Goal: Information Seeking & Learning: Learn about a topic

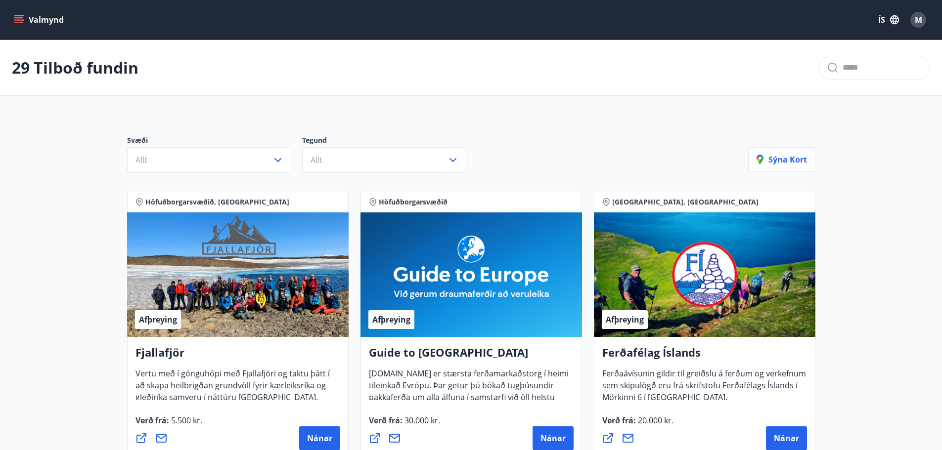
click at [884, 15] on button "ÍS" at bounding box center [888, 20] width 32 height 18
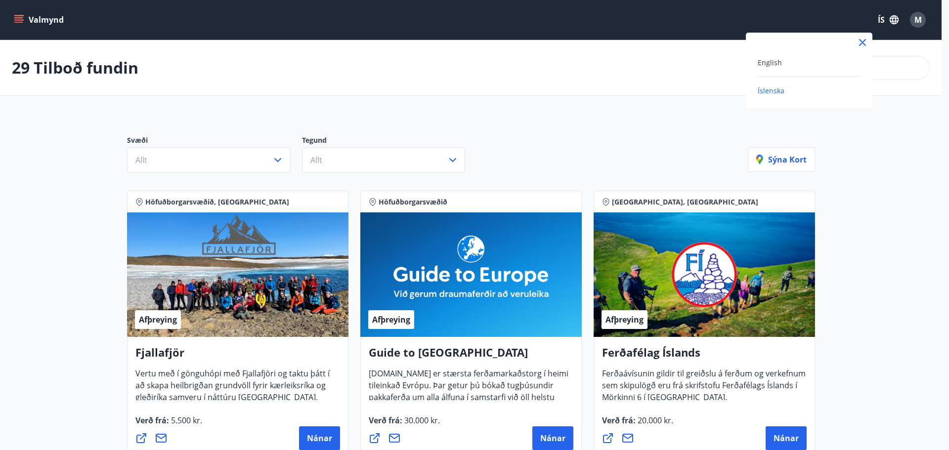
click at [784, 62] on div "English" at bounding box center [809, 62] width 103 height 12
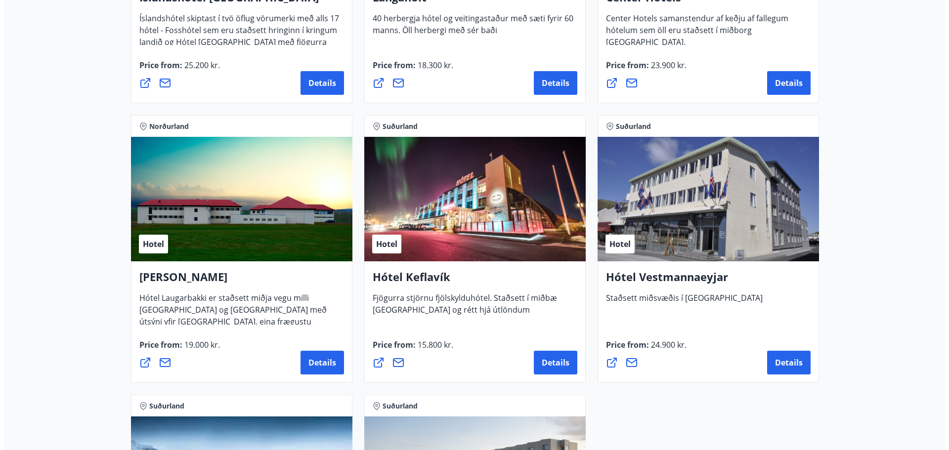
scroll to position [2309, 0]
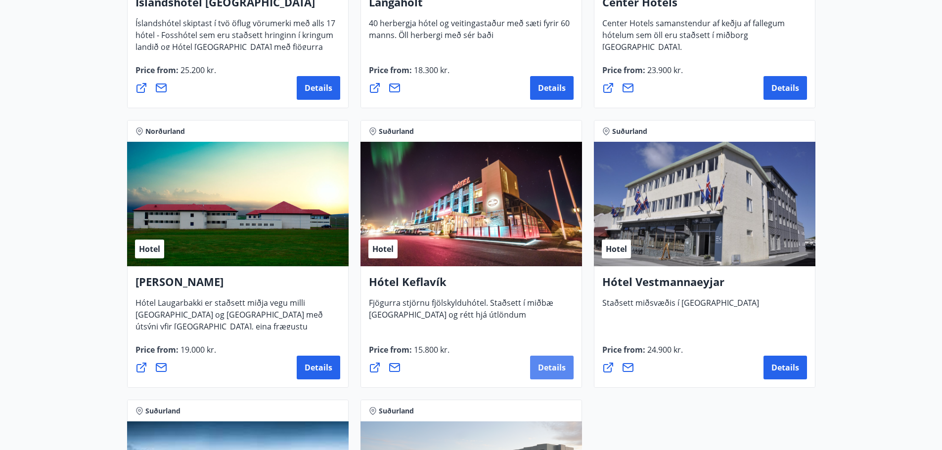
click at [556, 374] on button "Details" at bounding box center [551, 368] width 43 height 24
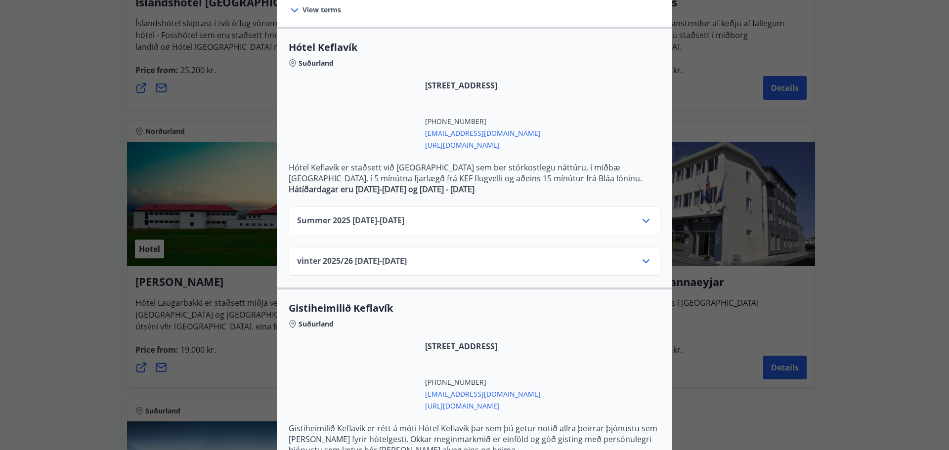
scroll to position [248, 0]
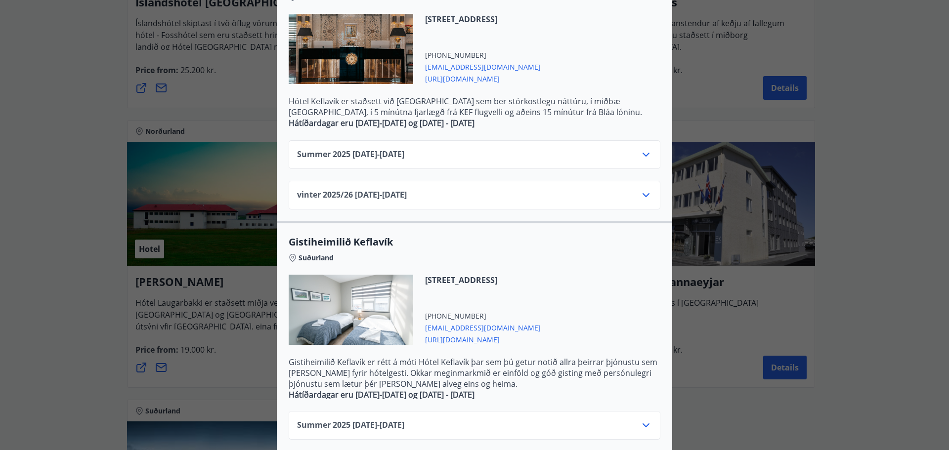
click at [587, 196] on div "vinter 2025/[PHONE_NUMBER][DATE] - [DATE]" at bounding box center [474, 199] width 355 height 20
click at [643, 196] on icon at bounding box center [646, 195] width 12 height 12
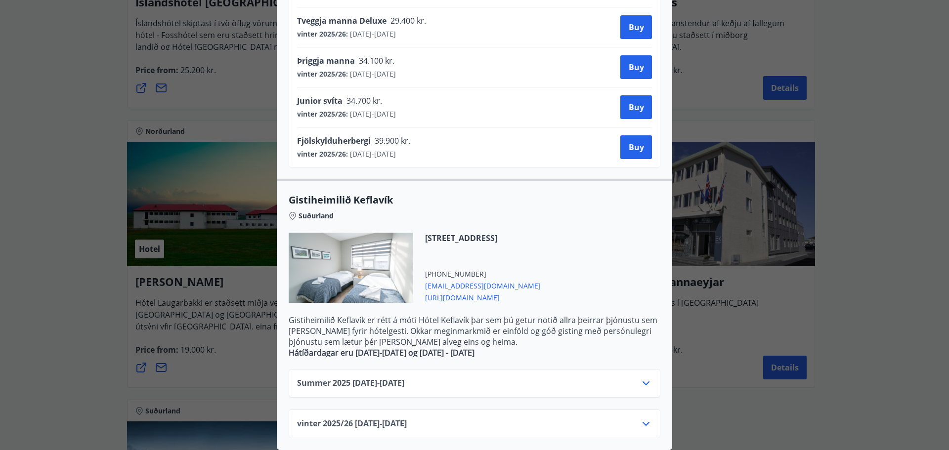
scroll to position [538, 0]
click at [493, 419] on div "vinter 2025/[PHONE_NUMBER][DATE] - [DATE]" at bounding box center [474, 428] width 355 height 20
click at [635, 418] on div "vinter 2025/[PHONE_NUMBER][DATE] - [DATE]" at bounding box center [474, 428] width 355 height 20
click at [641, 418] on icon at bounding box center [646, 424] width 12 height 12
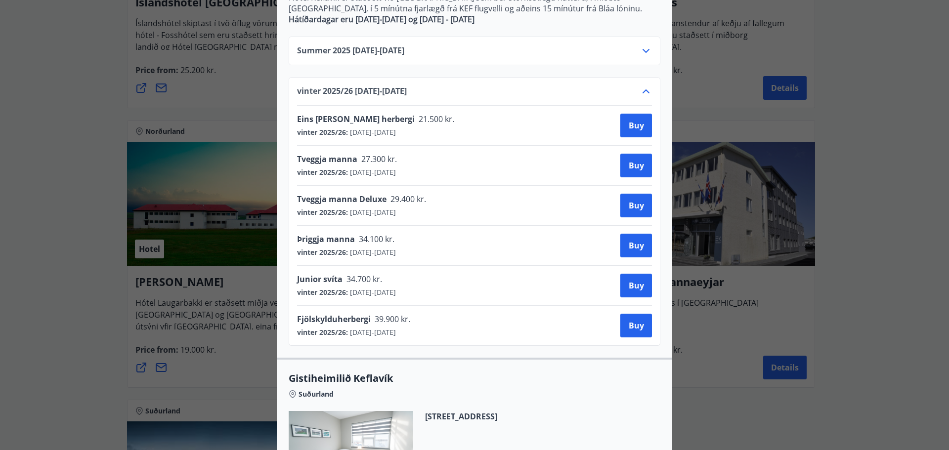
scroll to position [154, 0]
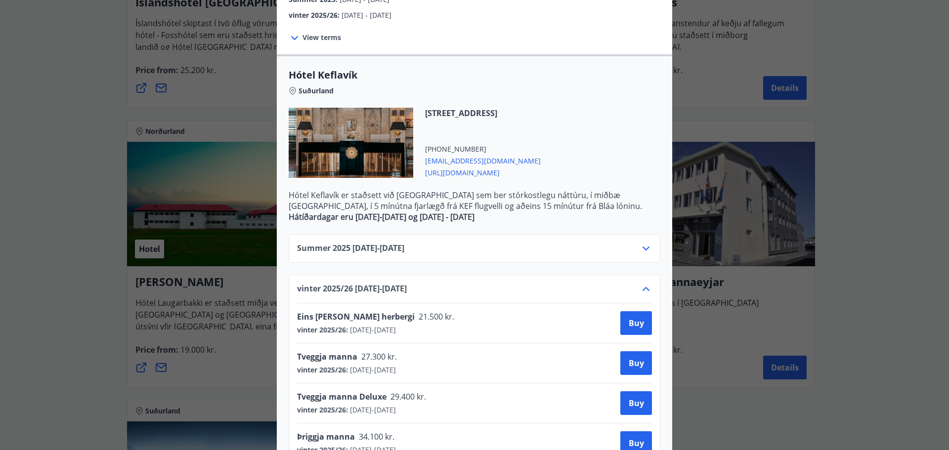
click at [434, 252] on div "Summer [PHONE_NUMBER][DATE] - [DATE]" at bounding box center [474, 253] width 355 height 20
click at [640, 248] on icon at bounding box center [646, 249] width 12 height 12
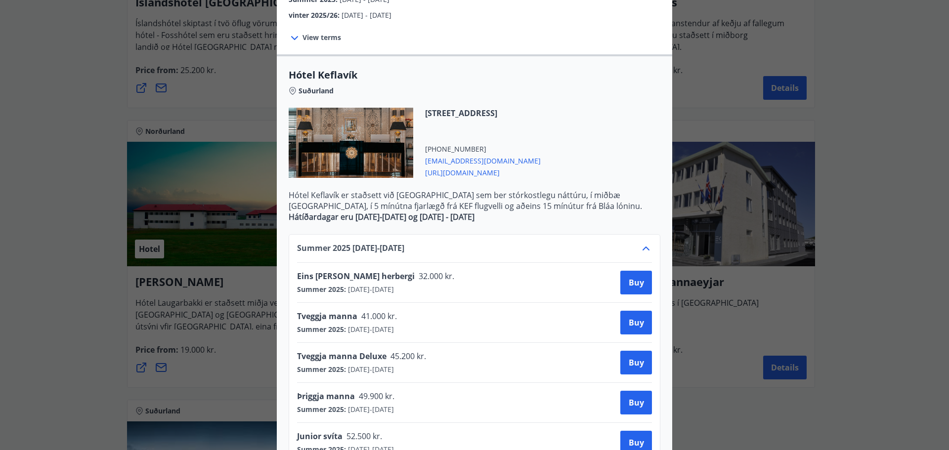
click at [869, 289] on div "Hótel Keflavík Fjögurra stjörnu fjölskylduhótel. Staðsett í miðbæ [GEOGRAPHIC_D…" at bounding box center [474, 225] width 949 height 450
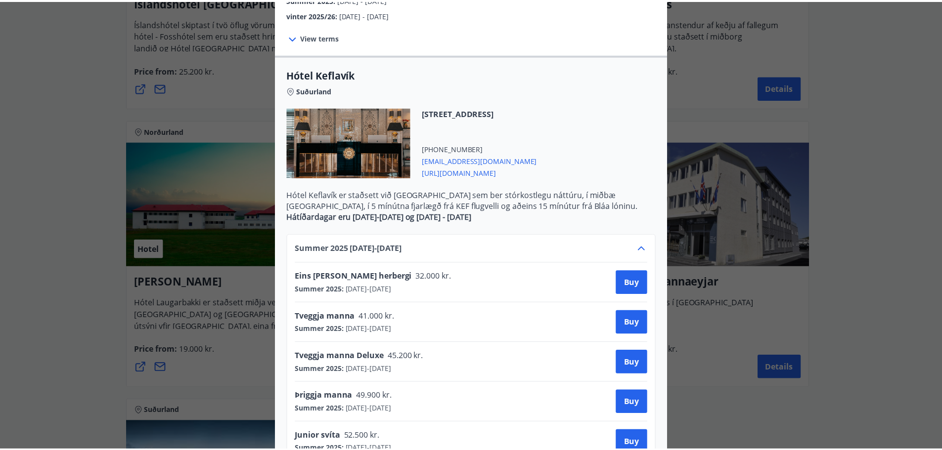
scroll to position [0, 0]
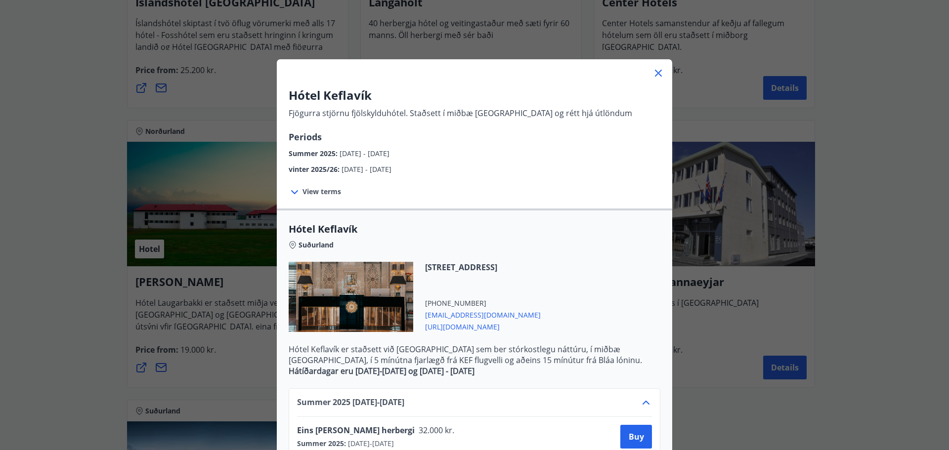
click at [652, 73] on icon at bounding box center [658, 73] width 12 height 12
